Goal: Task Accomplishment & Management: Complete application form

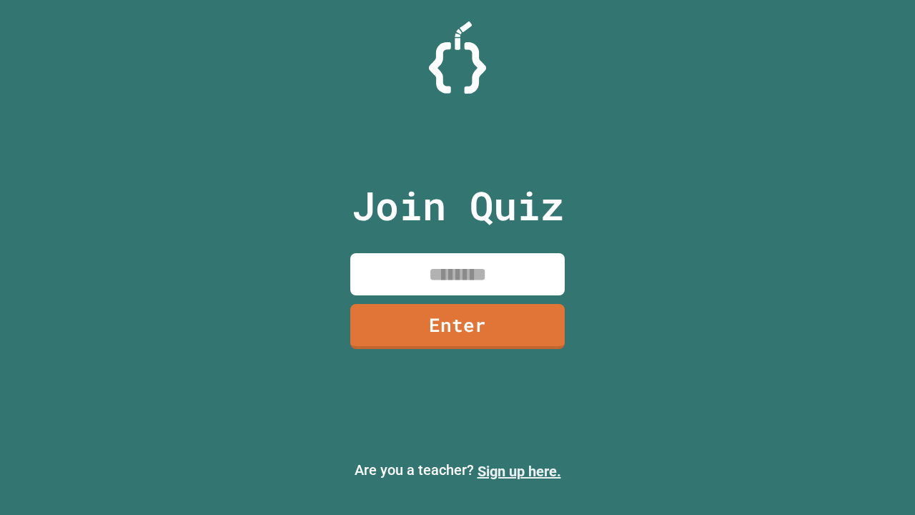
click at [519, 471] on link "Sign up here." at bounding box center [519, 470] width 84 height 17
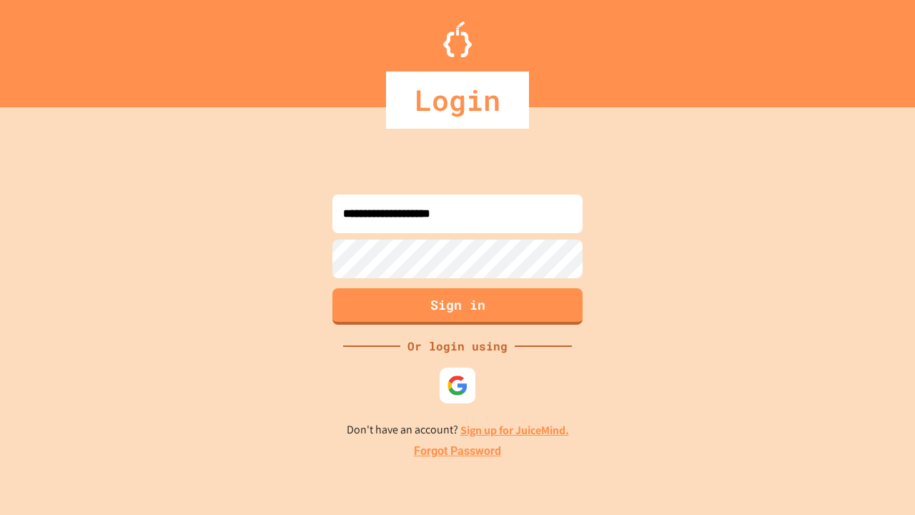
type input "**********"
